Goal: Feedback & Contribution: Submit feedback/report problem

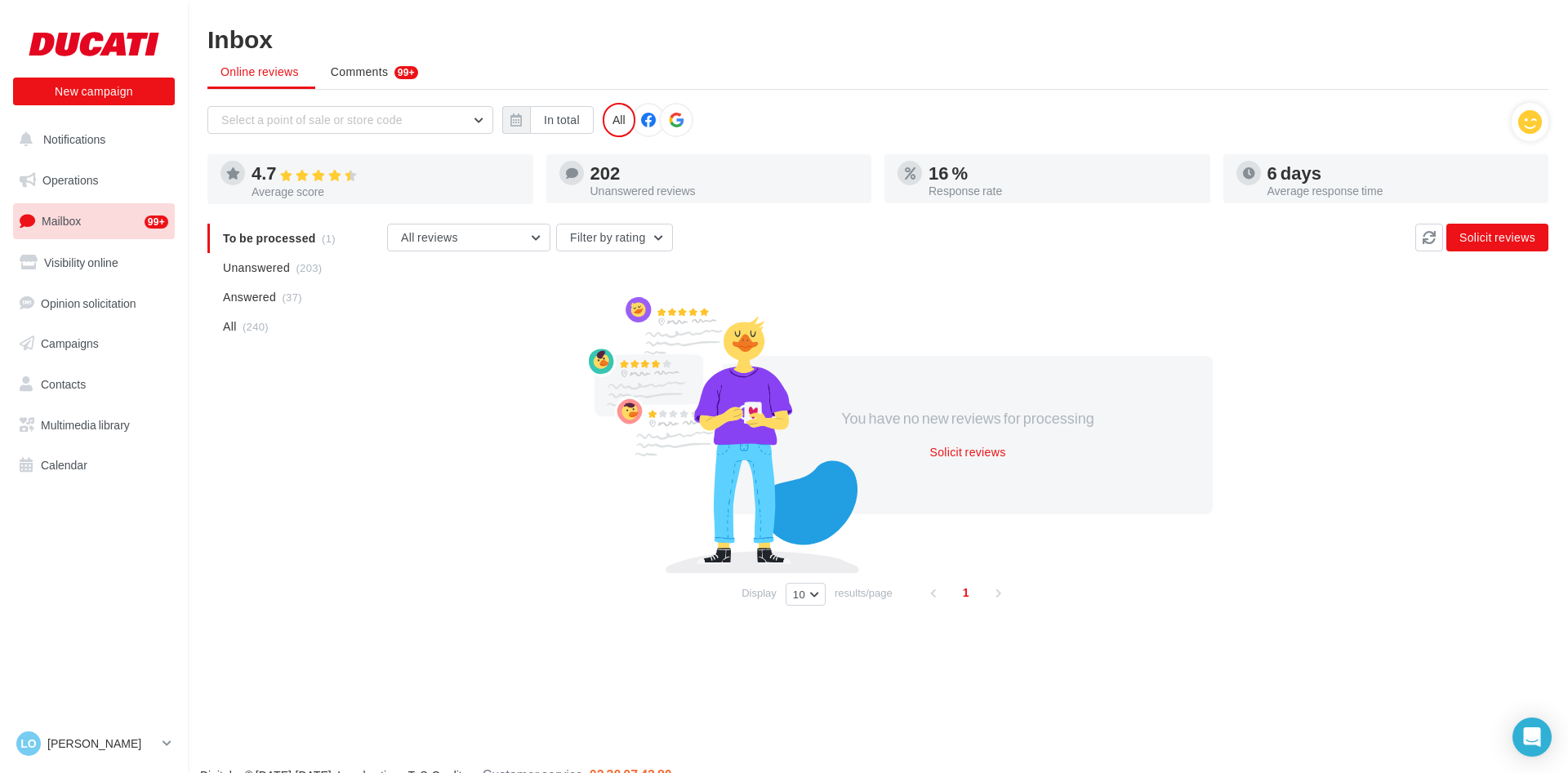
scroll to position [26, 0]
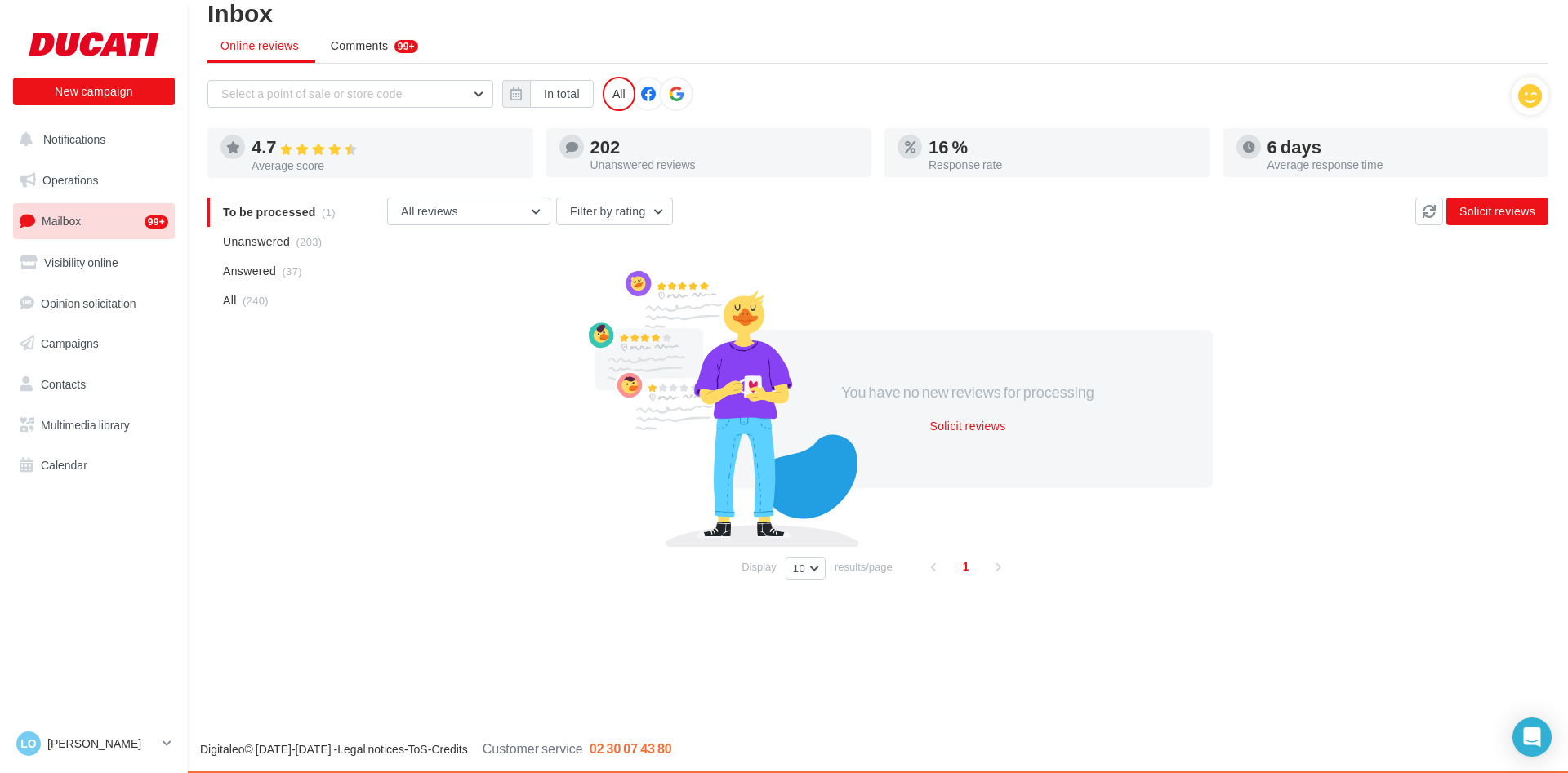
click at [93, 233] on link "Mailbox 99+" at bounding box center [94, 220] width 168 height 35
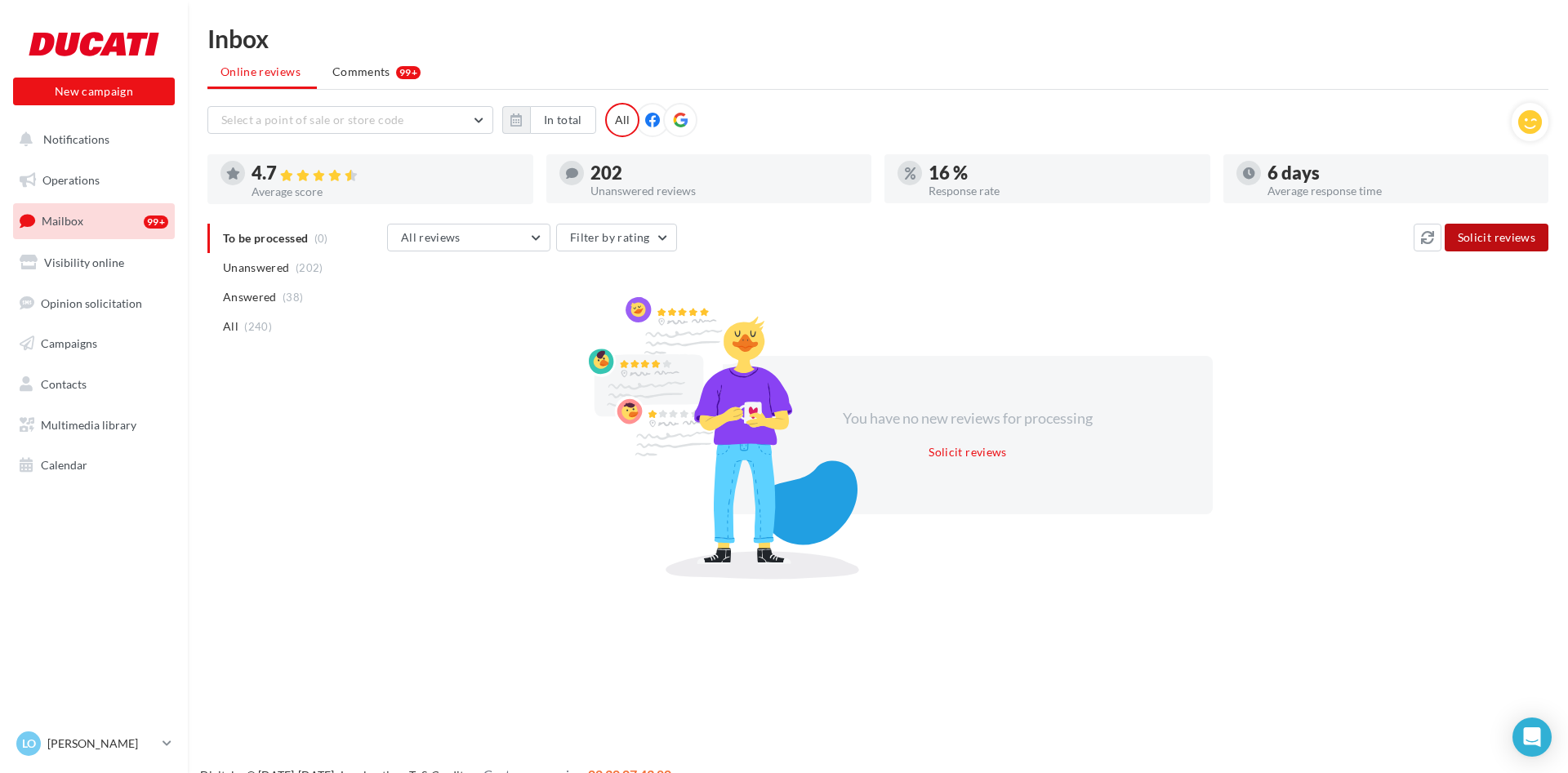
drag, startPoint x: 1470, startPoint y: 231, endPoint x: 1399, endPoint y: 290, distance: 92.3
click at [1470, 230] on button "Solicit reviews" at bounding box center [1496, 238] width 103 height 28
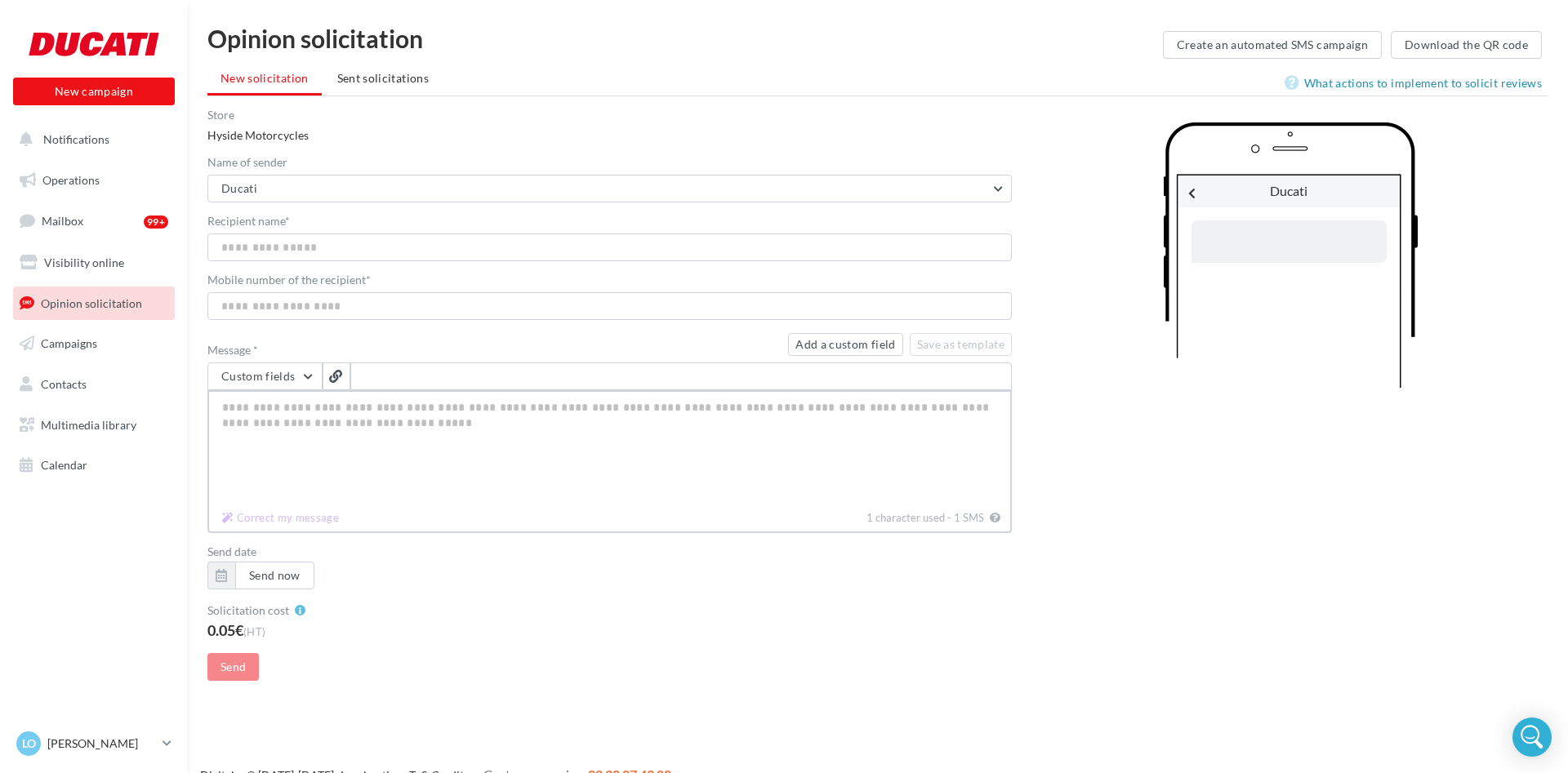
click at [525, 441] on textarea "Message *" at bounding box center [610, 447] width 805 height 114
click at [338, 382] on span at bounding box center [336, 376] width 26 height 26
type textarea "**********"
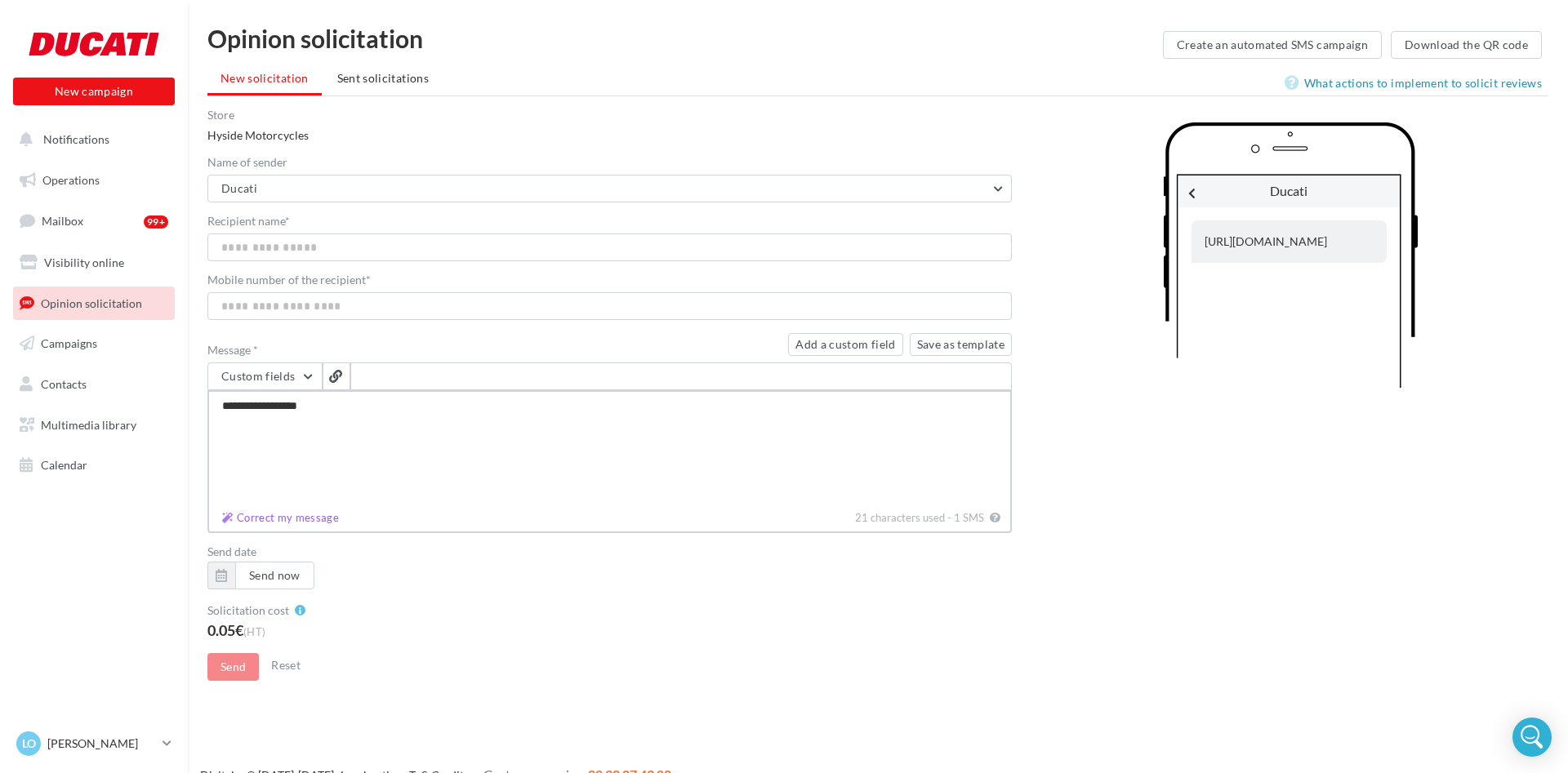
click at [354, 416] on textarea "**********" at bounding box center [610, 447] width 805 height 114
click at [427, 294] on input "Mobile number of the recipient *" at bounding box center [610, 306] width 805 height 28
click at [432, 198] on button "Ducati" at bounding box center [610, 189] width 805 height 28
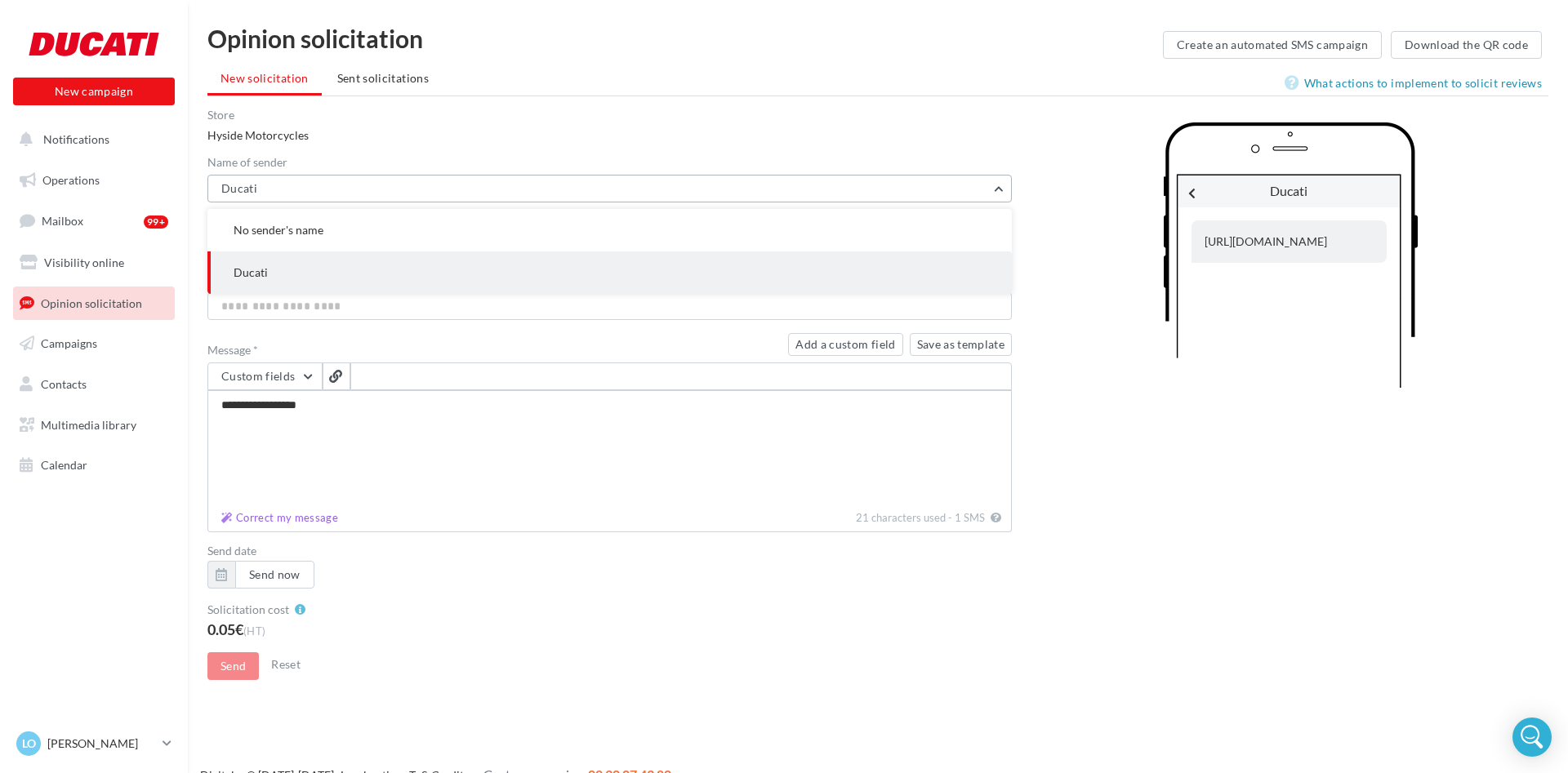
click at [440, 191] on button "Ducati" at bounding box center [610, 189] width 805 height 28
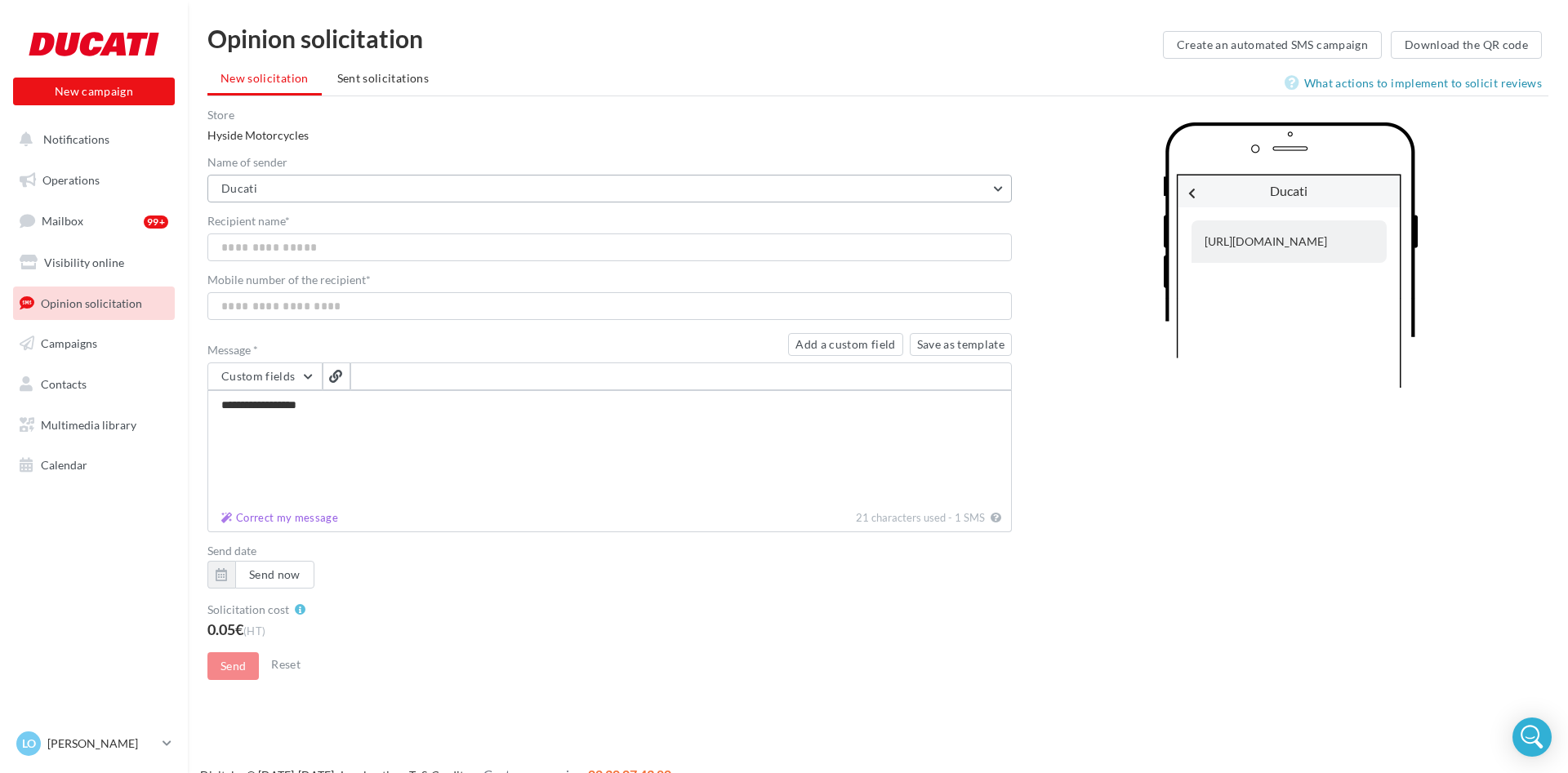
click at [440, 191] on button "Ducati" at bounding box center [610, 189] width 805 height 28
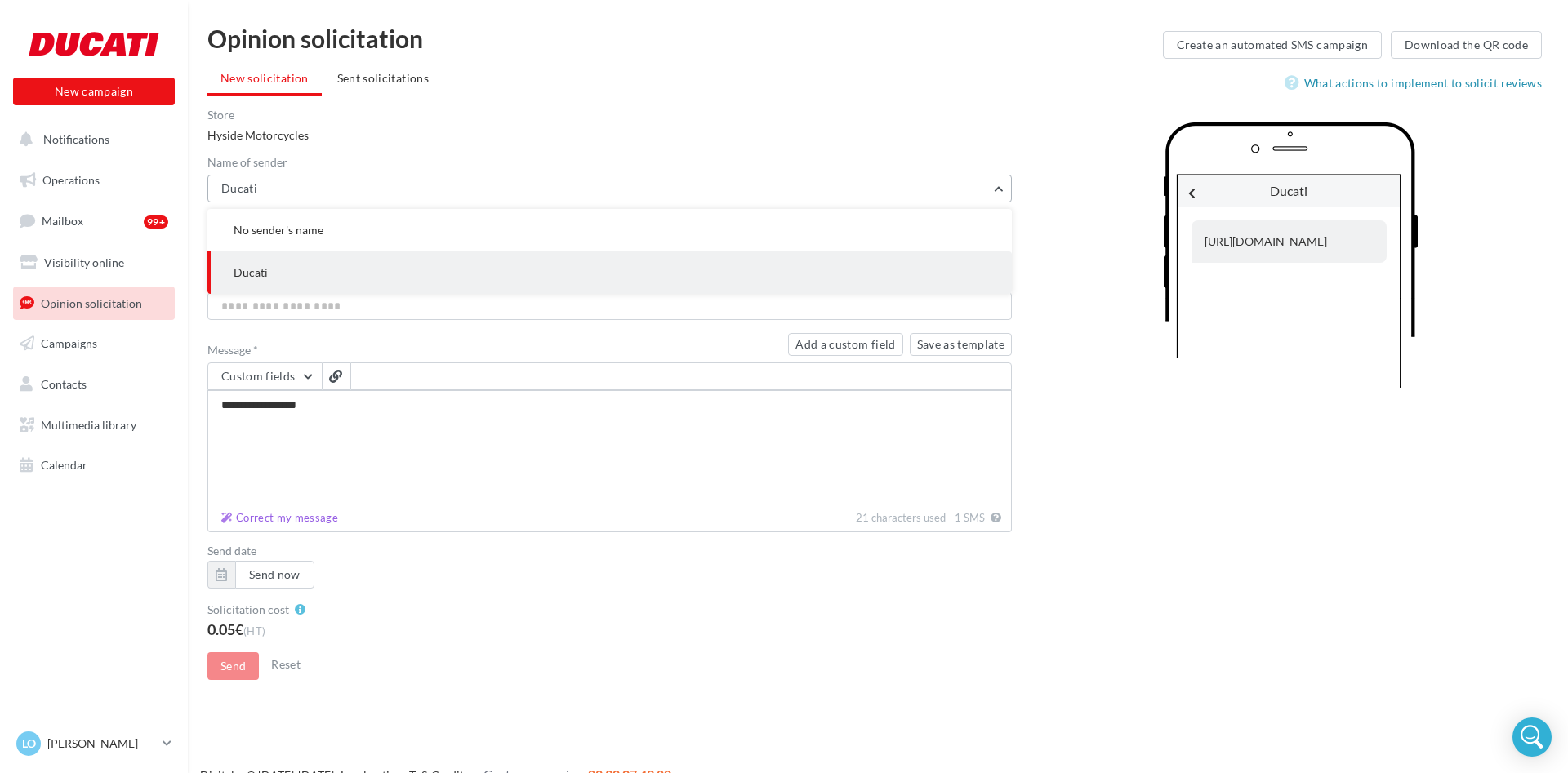
click at [437, 200] on button "Ducati" at bounding box center [610, 189] width 805 height 28
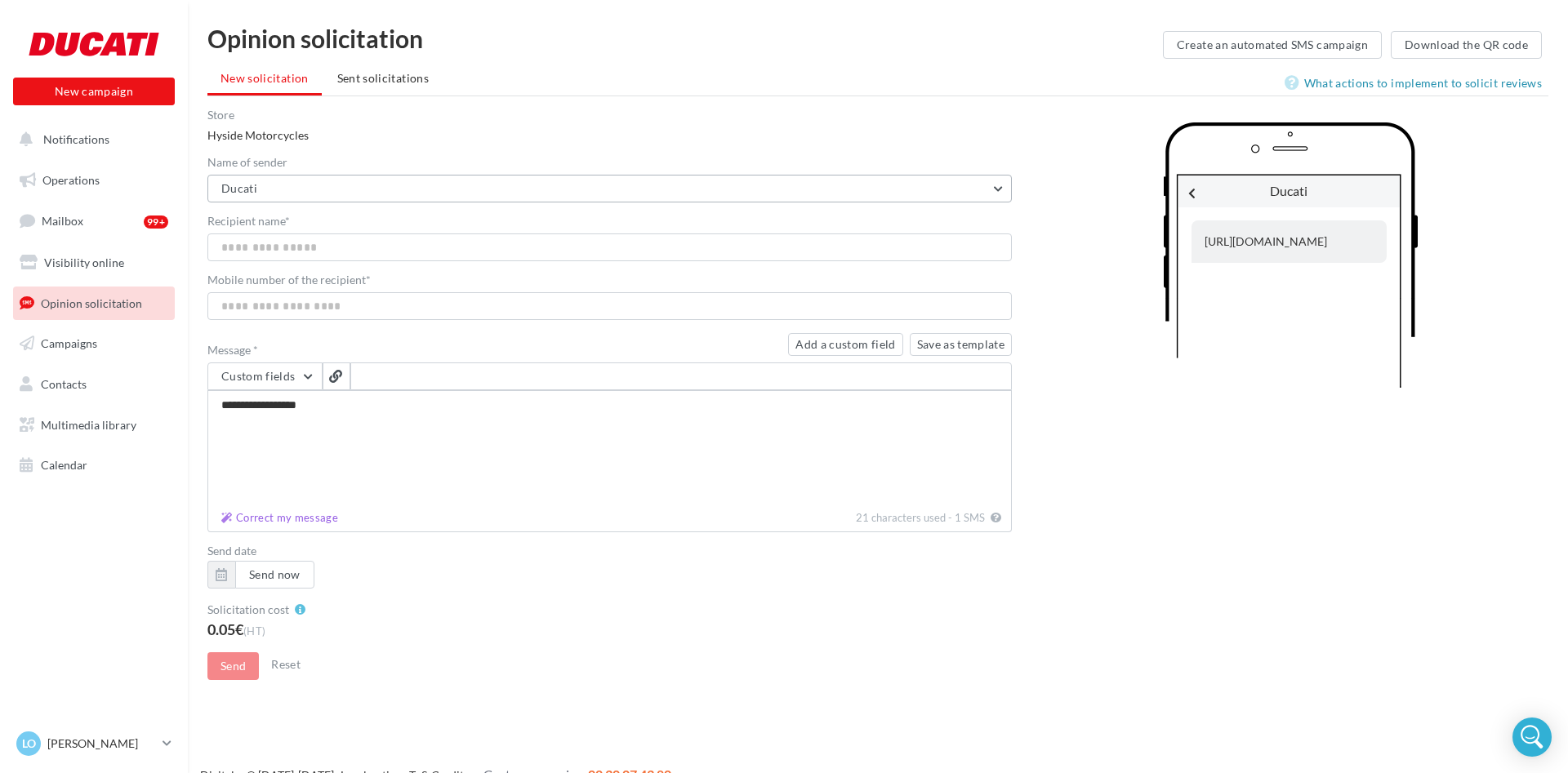
click at [437, 200] on button "Ducati" at bounding box center [610, 189] width 805 height 28
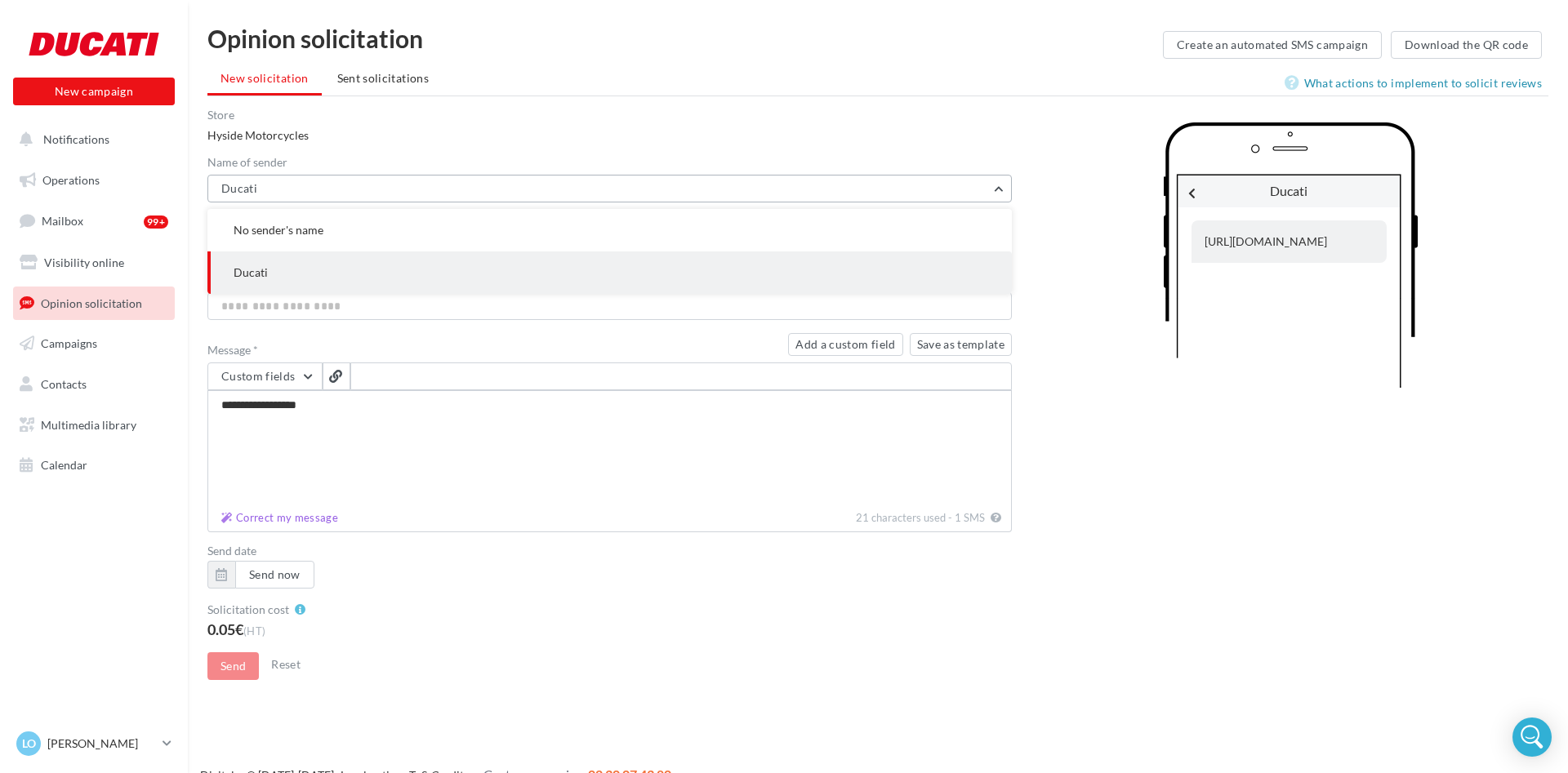
click at [437, 200] on button "Ducati" at bounding box center [610, 189] width 805 height 28
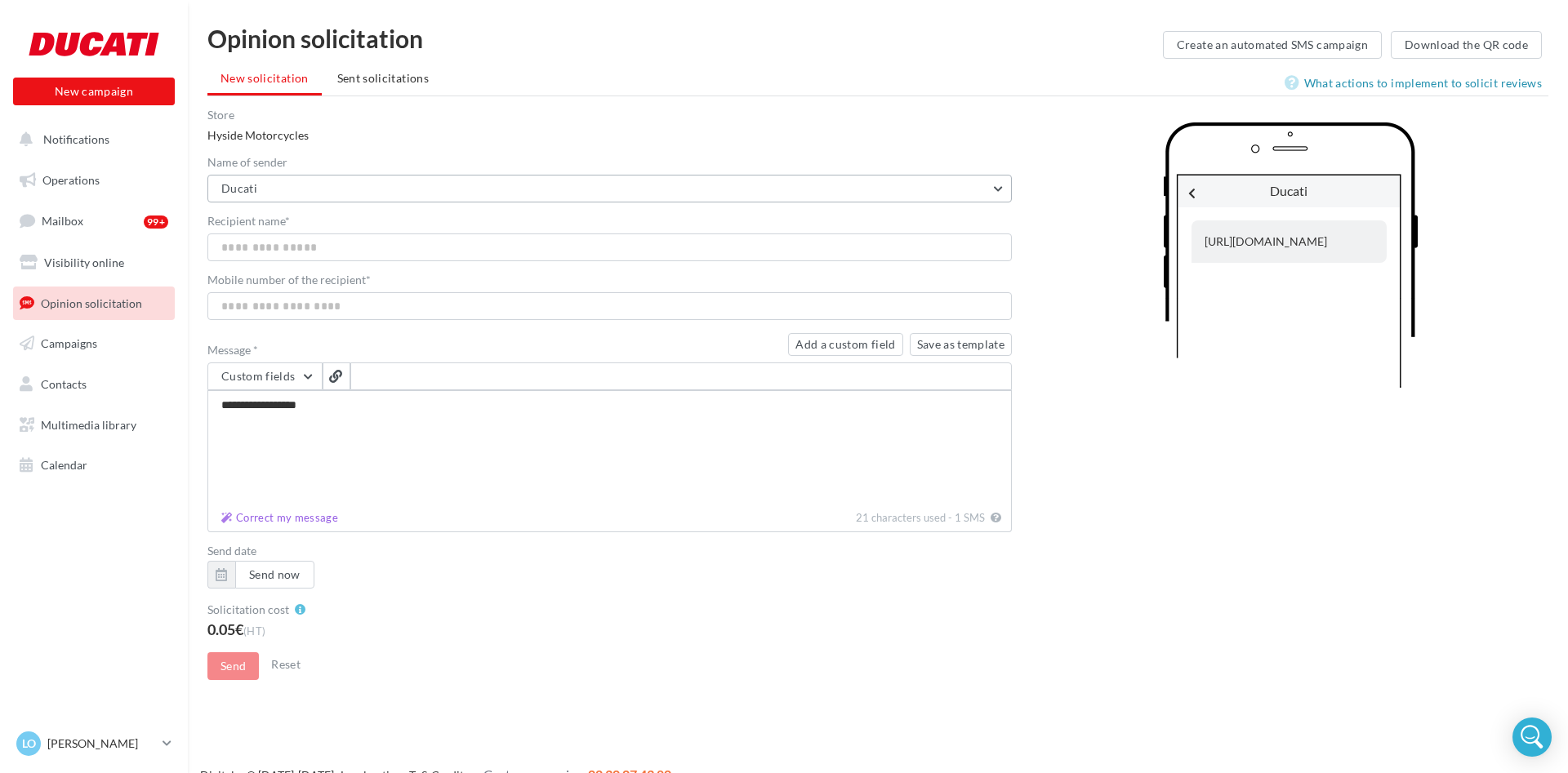
click at [437, 200] on button "Ducati" at bounding box center [610, 189] width 805 height 28
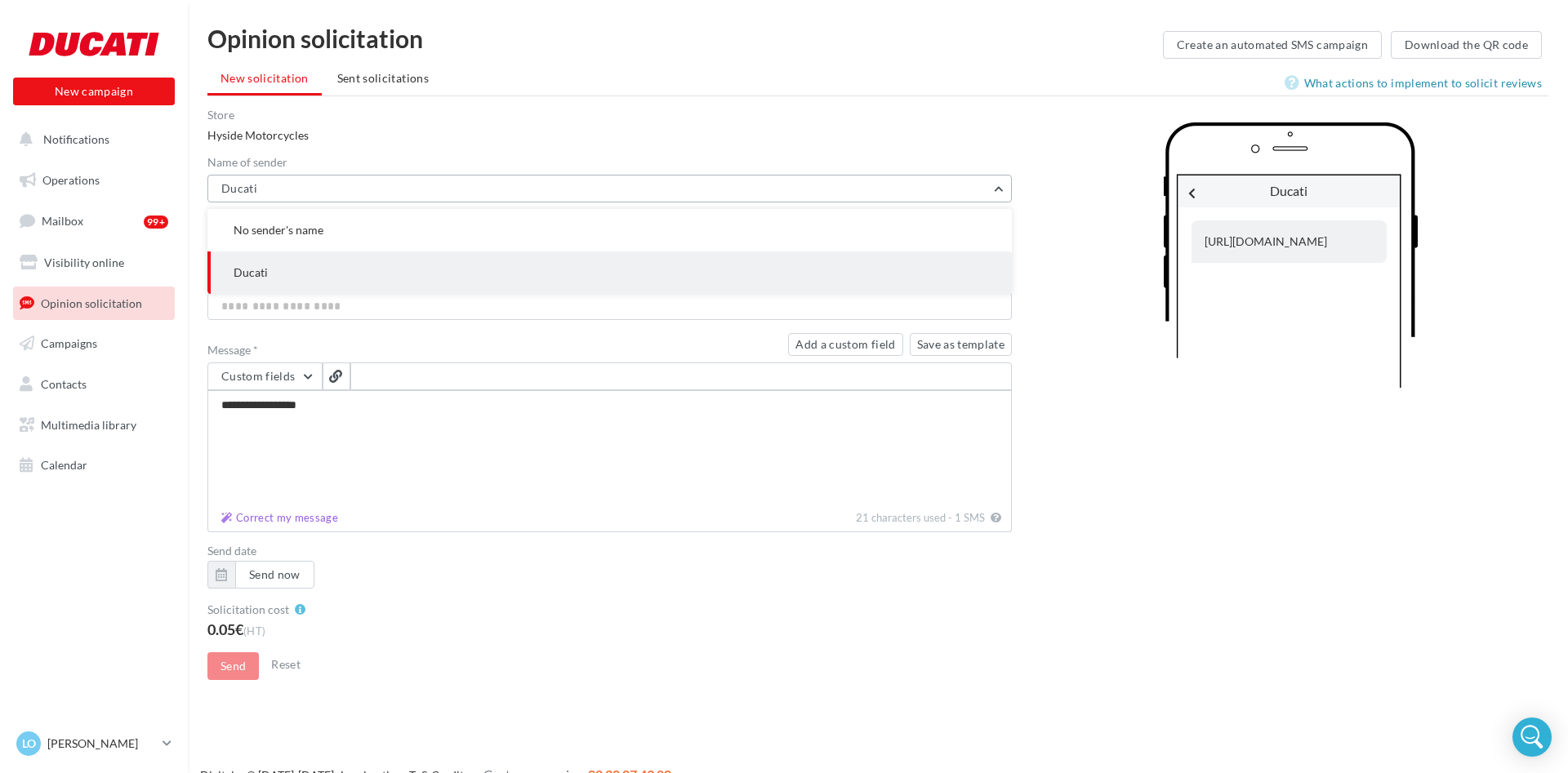
drag, startPoint x: 437, startPoint y: 200, endPoint x: 459, endPoint y: 168, distance: 38.8
click at [436, 202] on button "Ducati" at bounding box center [610, 189] width 805 height 28
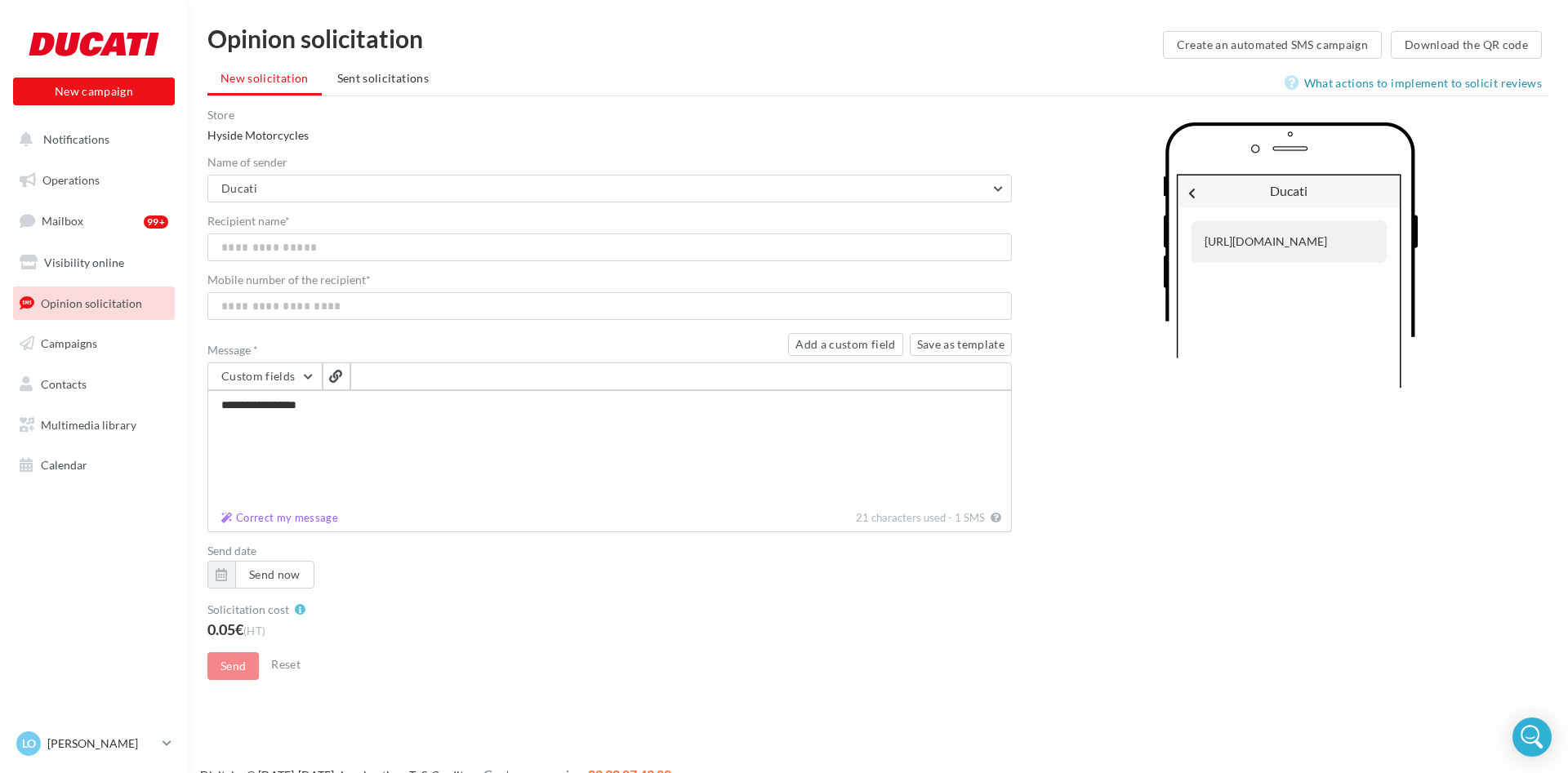
drag, startPoint x: 480, startPoint y: 134, endPoint x: 459, endPoint y: 121, distance: 24.7
click at [477, 131] on div "Store Hyside Motorcycles" at bounding box center [610, 126] width 805 height 34
click at [386, 76] on span "Sent solicitations" at bounding box center [383, 78] width 92 height 14
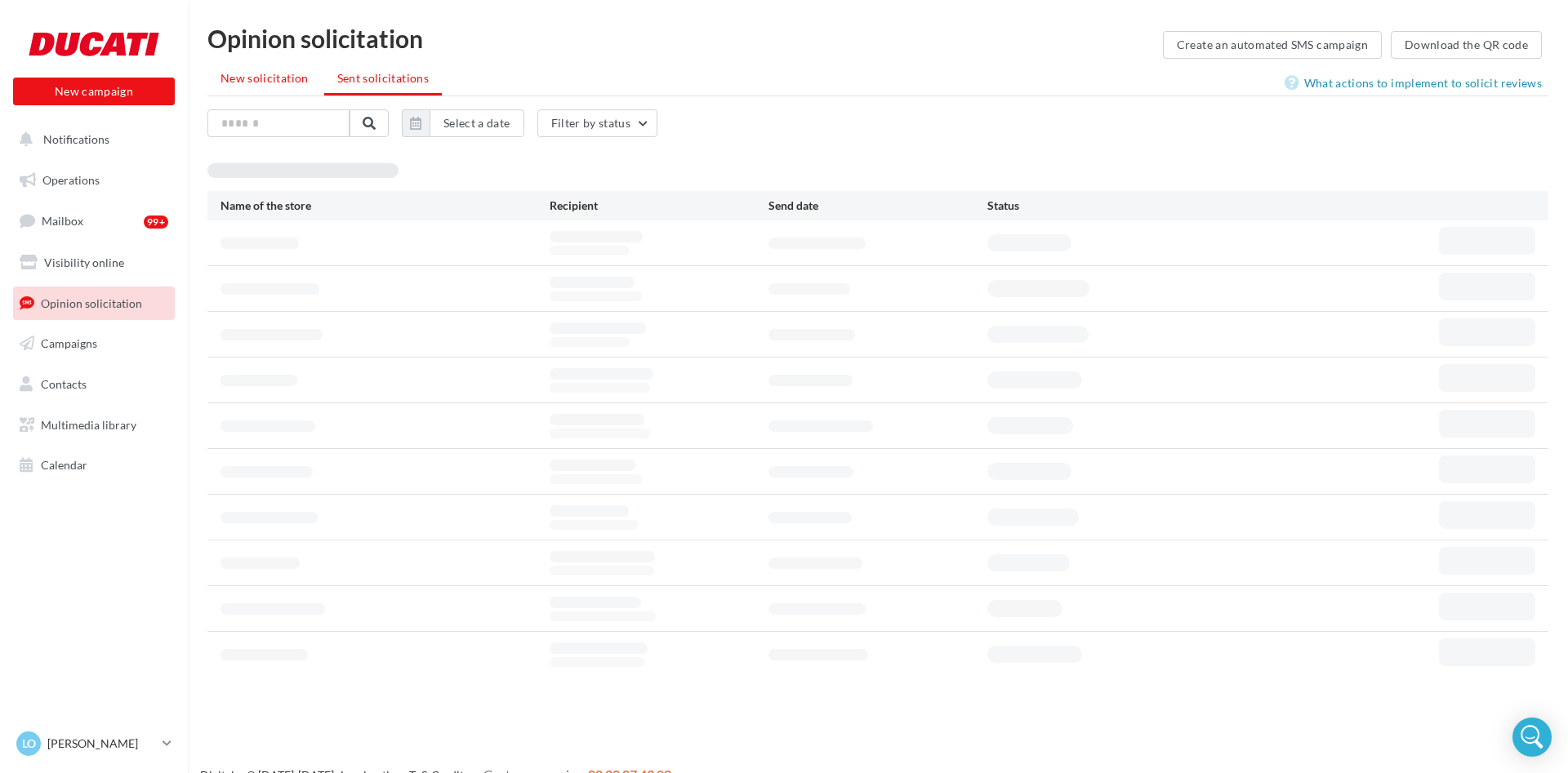
click at [292, 80] on span "New solicitation" at bounding box center [265, 78] width 89 height 14
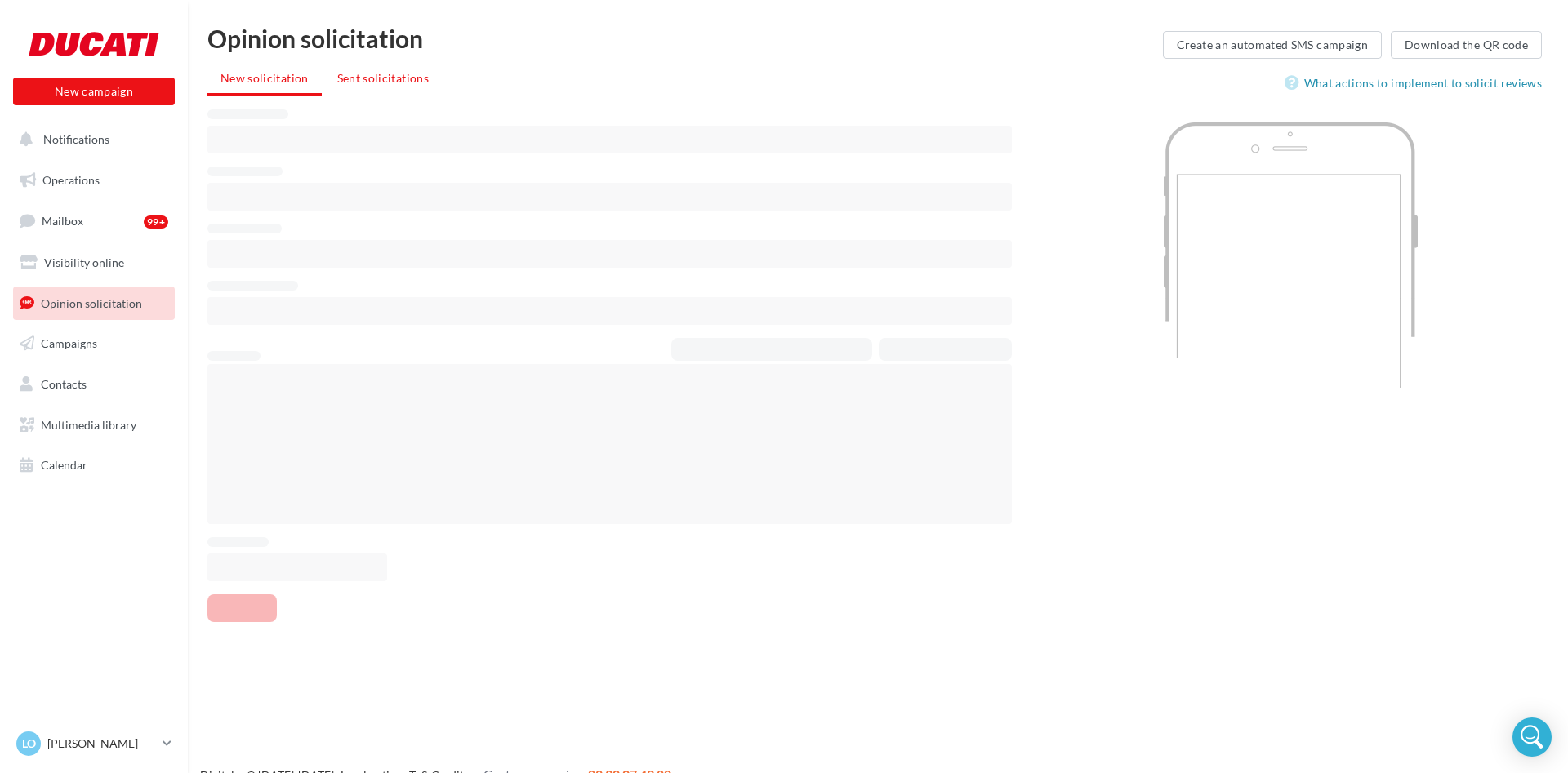
click at [407, 79] on span "Sent solicitations" at bounding box center [383, 78] width 92 height 14
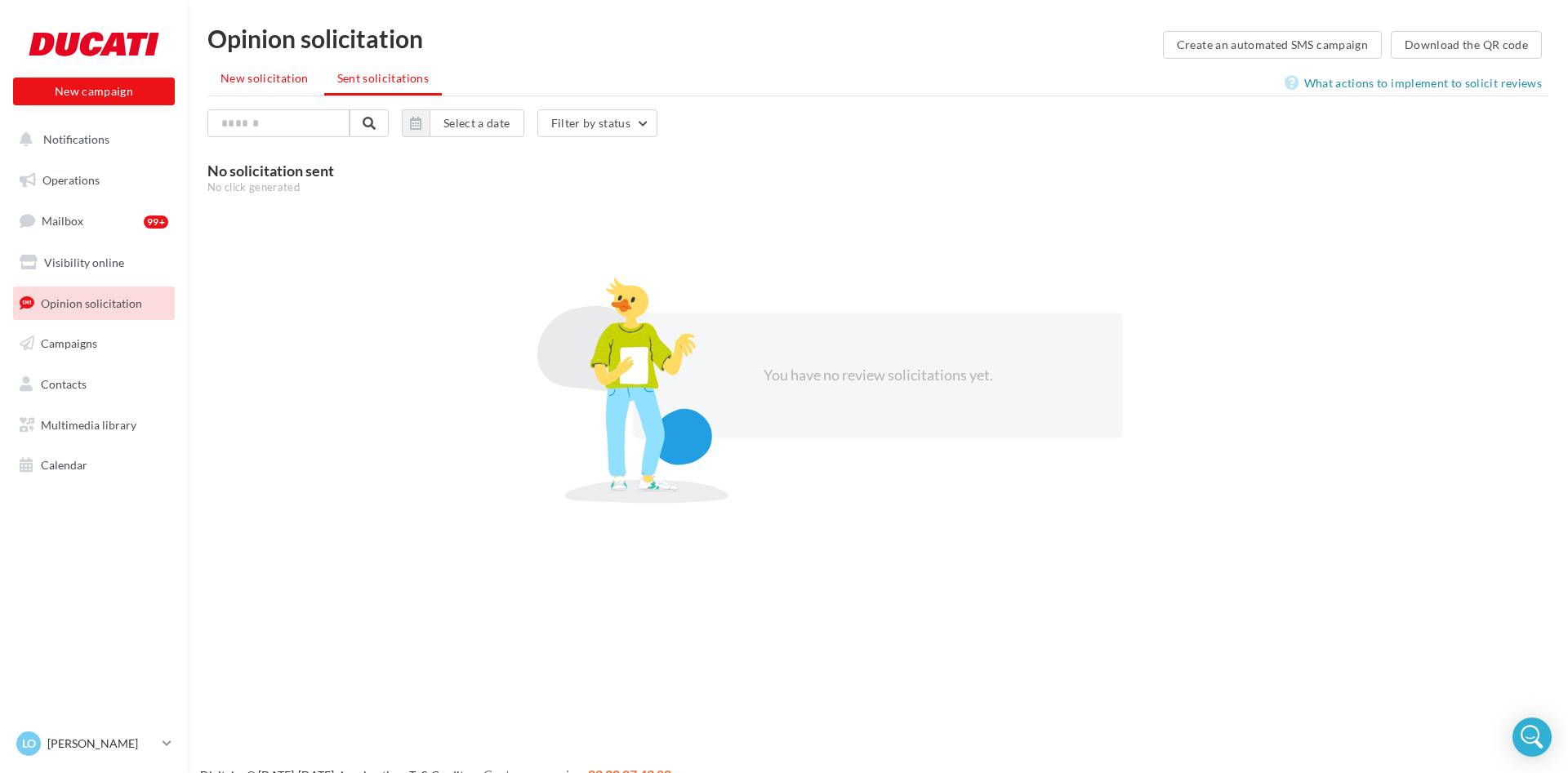
click at [306, 82] on li "New solicitation" at bounding box center [265, 79] width 114 height 30
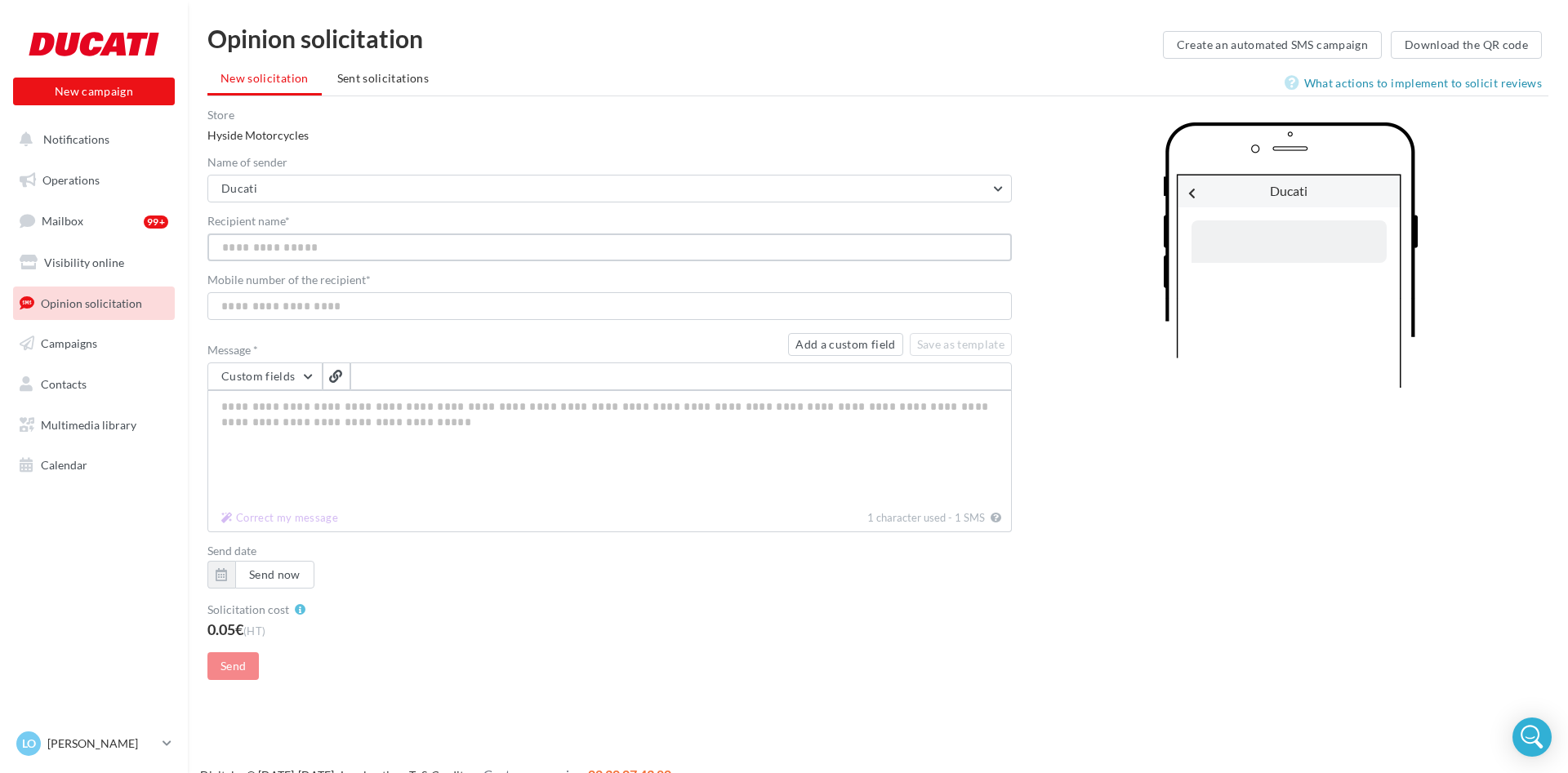
click at [367, 256] on input "Recipient name *" at bounding box center [610, 248] width 805 height 28
click at [365, 263] on div "Store Hyside Motorcycles Name of sender Ducati No sender's name Ducati Recipien…" at bounding box center [610, 396] width 805 height 574
click at [344, 307] on input "Mobile number of the recipient *" at bounding box center [610, 306] width 805 height 28
click at [343, 318] on input "Mobile number of the recipient *" at bounding box center [610, 306] width 805 height 28
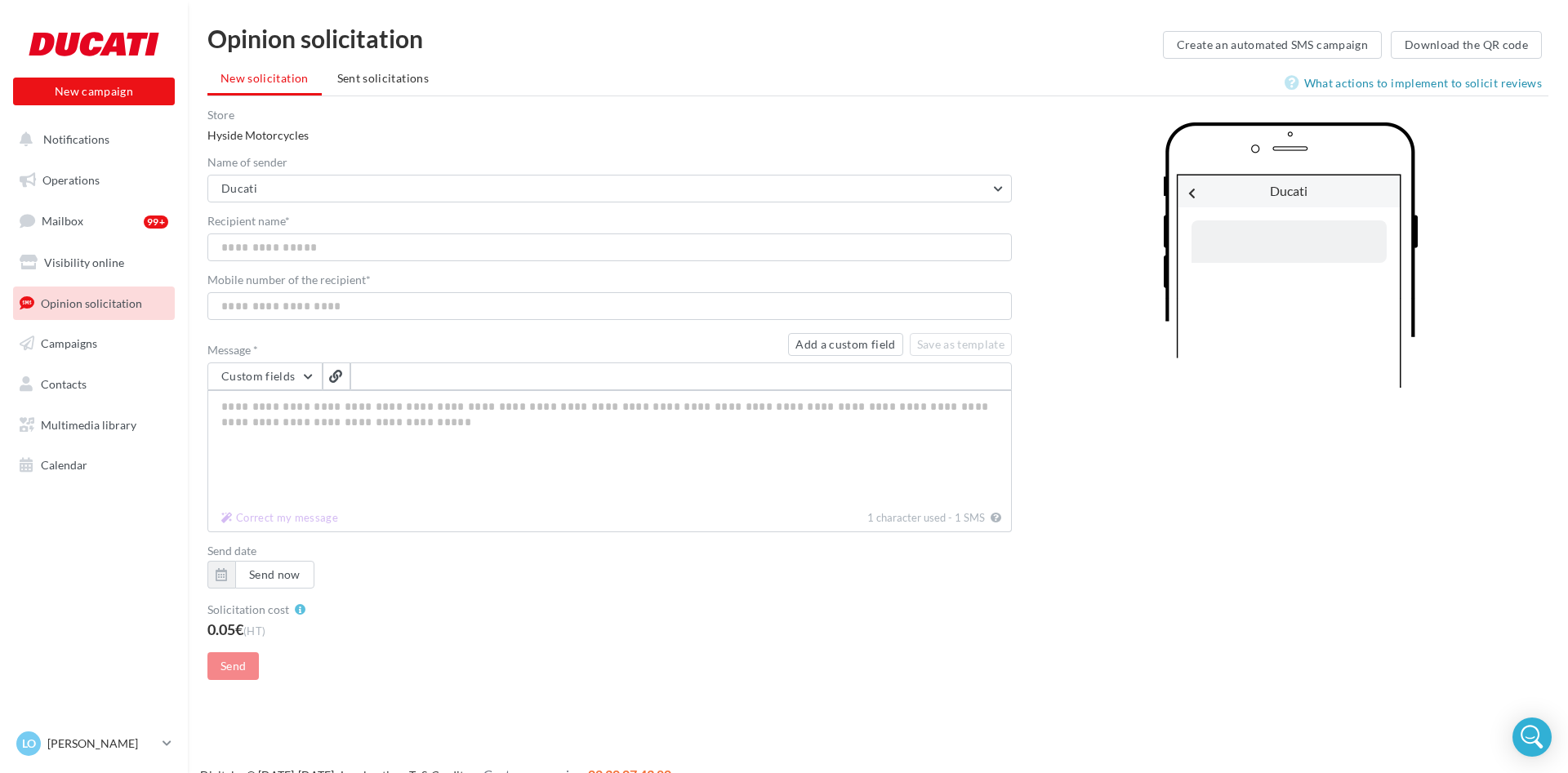
click at [342, 327] on div "Store Hyside Motorcycles Name of sender Ducati No sender's name Ducati Recipien…" at bounding box center [610, 396] width 805 height 574
click at [101, 66] on div "New campaign New campaign" at bounding box center [94, 65] width 162 height 82
click at [109, 47] on div at bounding box center [94, 44] width 130 height 41
